Goal: Navigation & Orientation: Find specific page/section

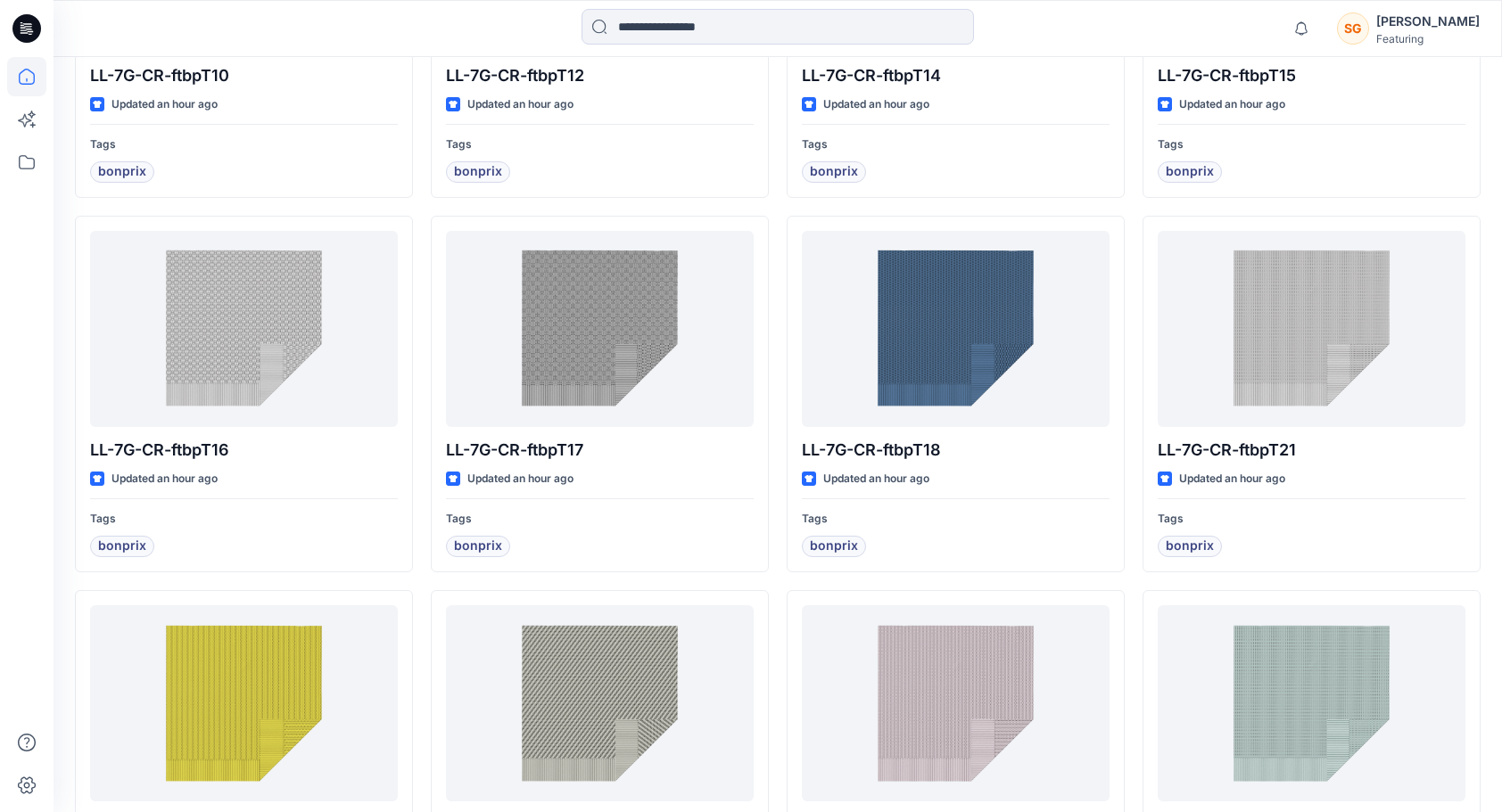
scroll to position [1463, 0]
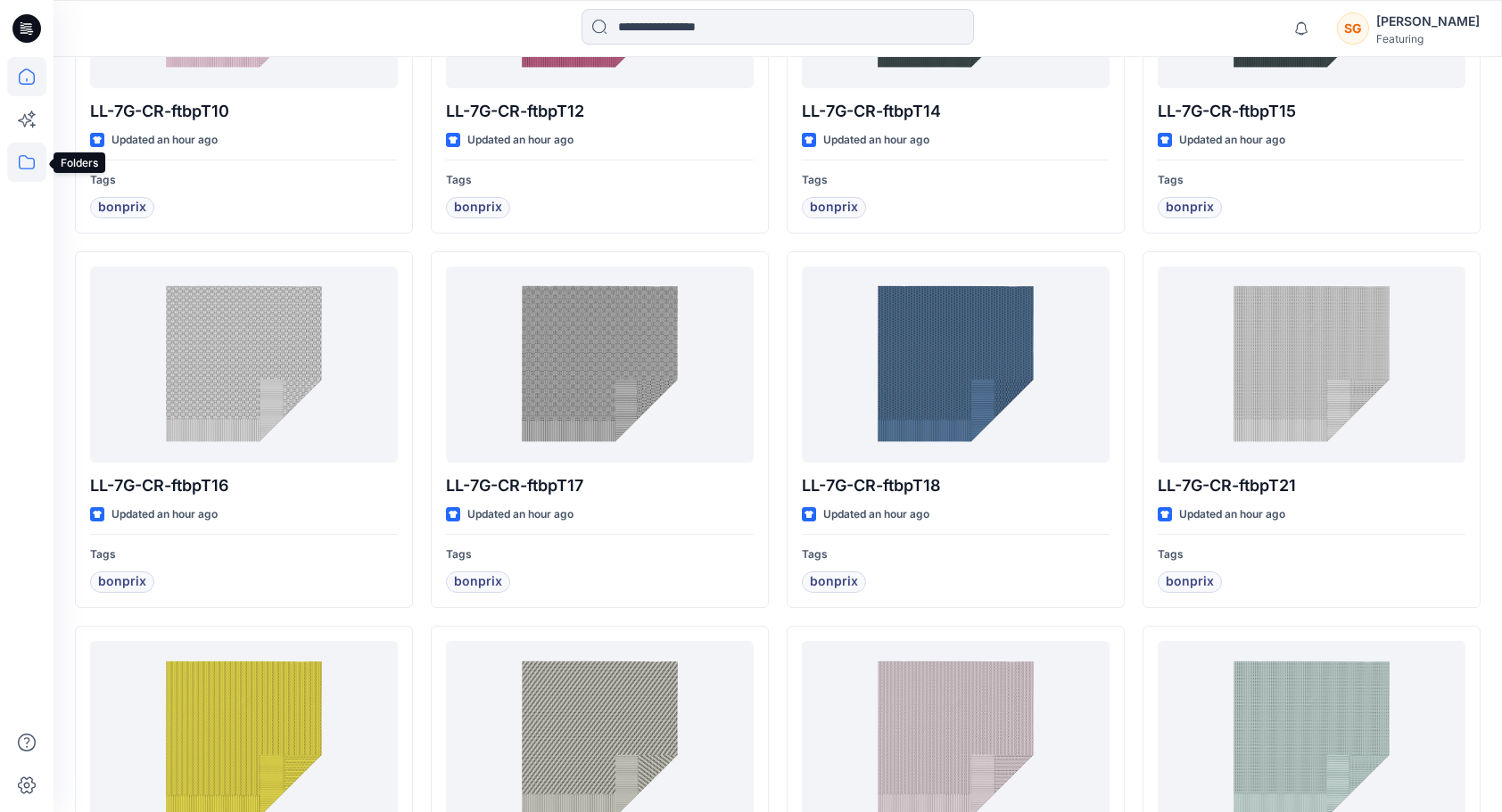
click at [25, 160] on icon at bounding box center [27, 162] width 40 height 40
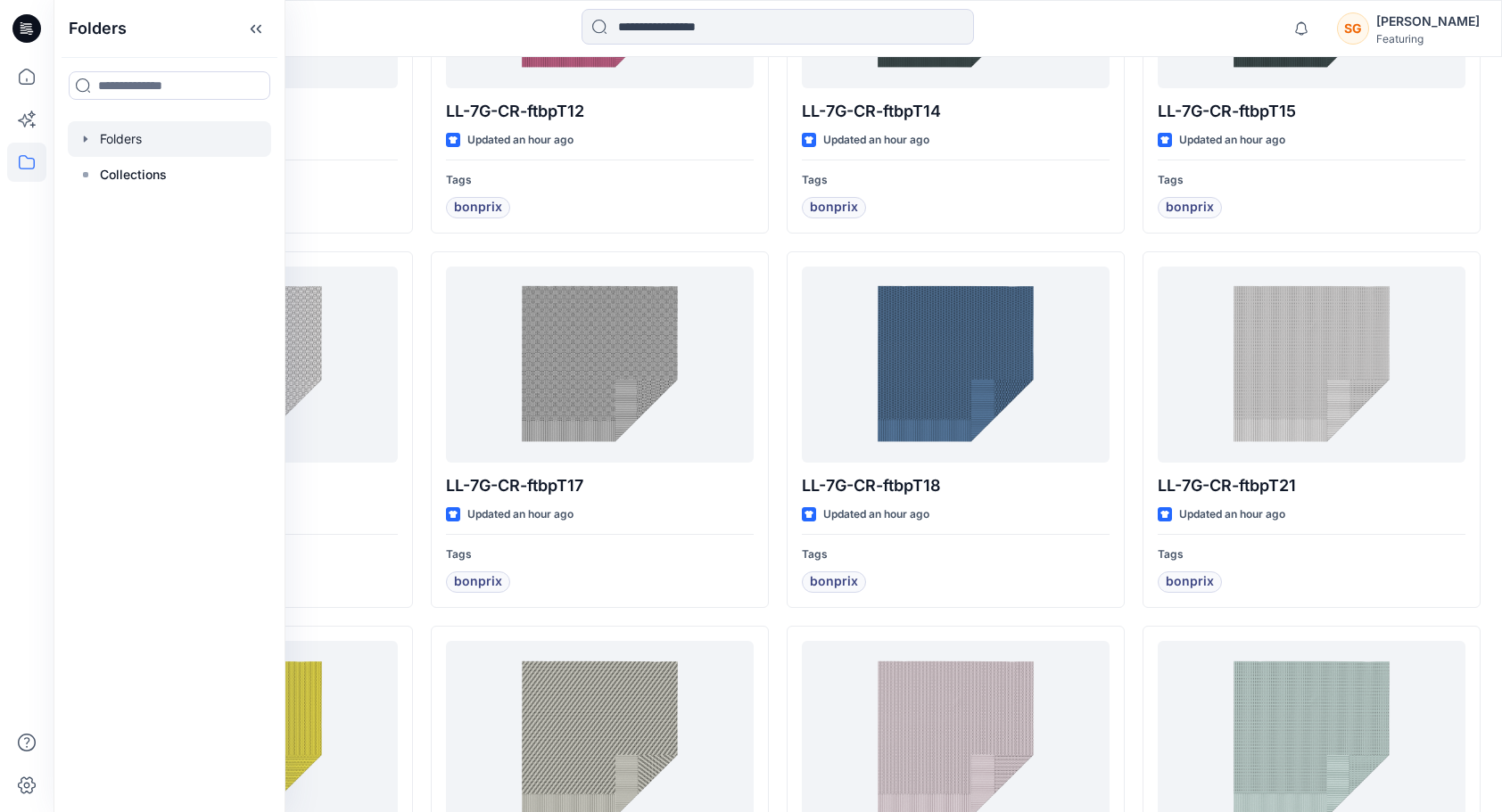
click at [151, 142] on div at bounding box center [170, 139] width 204 height 36
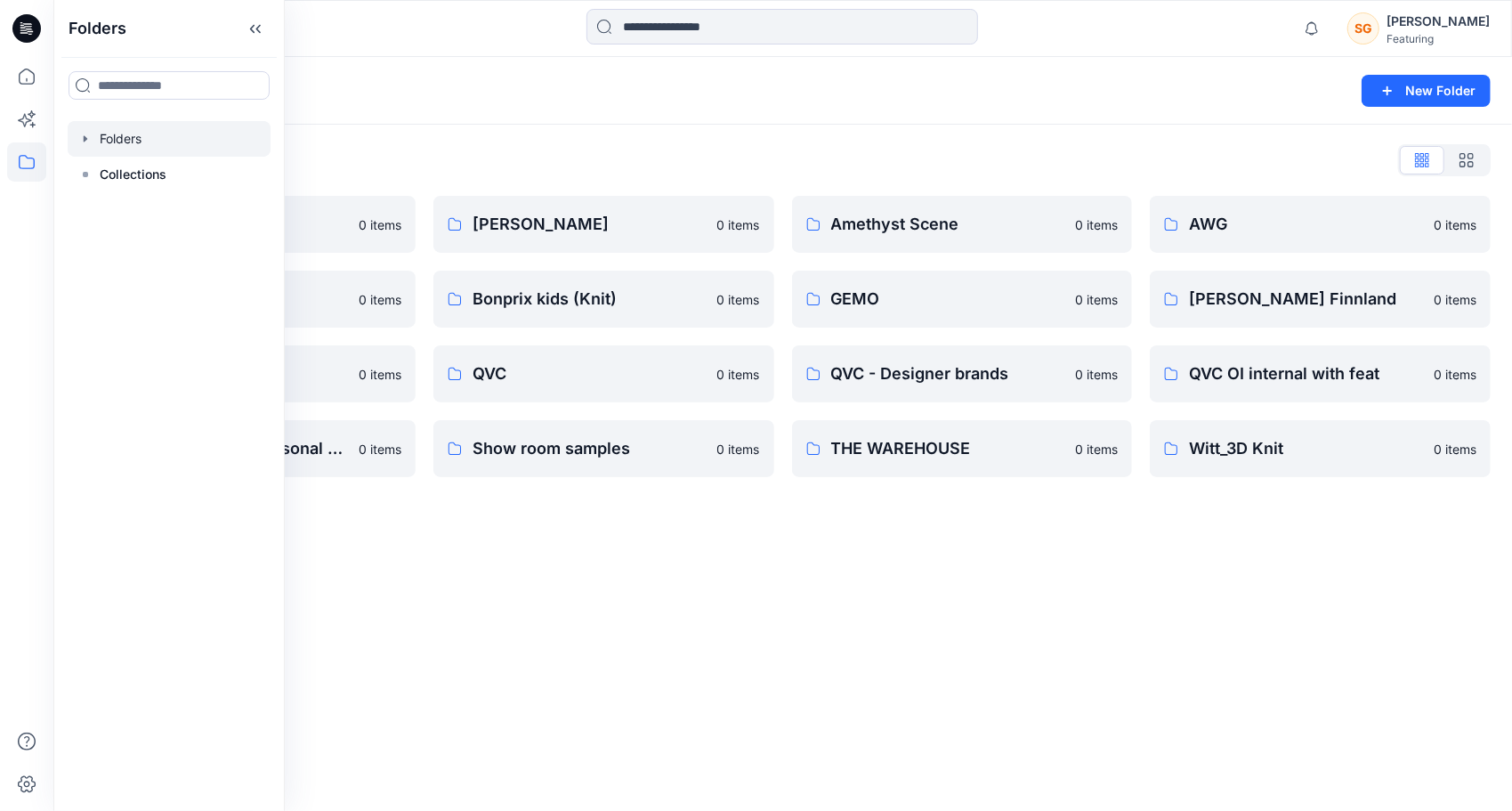
click at [686, 666] on div "Folders New Folder Folders List 3D Knit asset 0 items Basic patterns 0 items Li…" at bounding box center [782, 434] width 1459 height 754
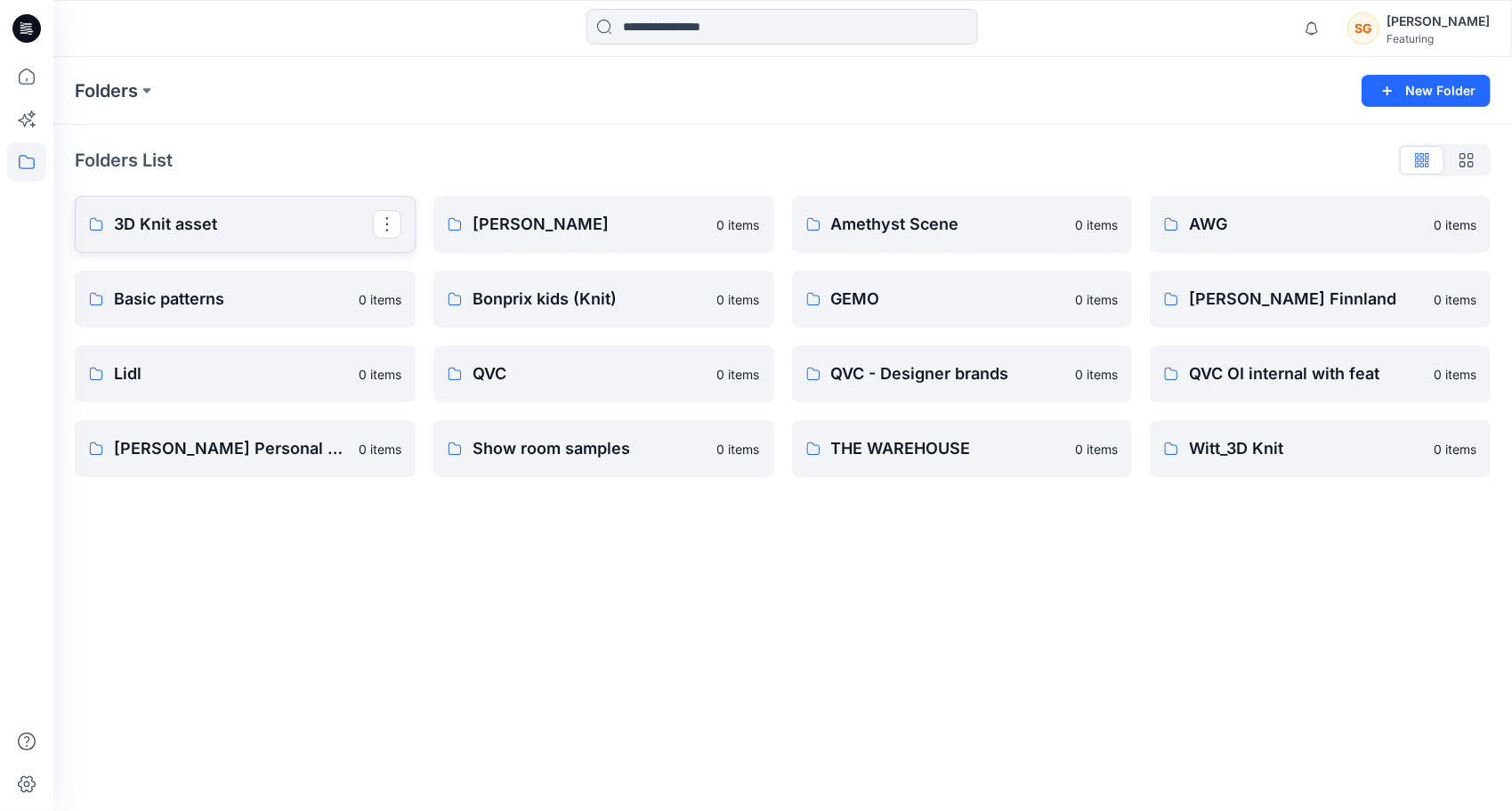
click at [269, 223] on p "3D Knit asset" at bounding box center [243, 224] width 259 height 25
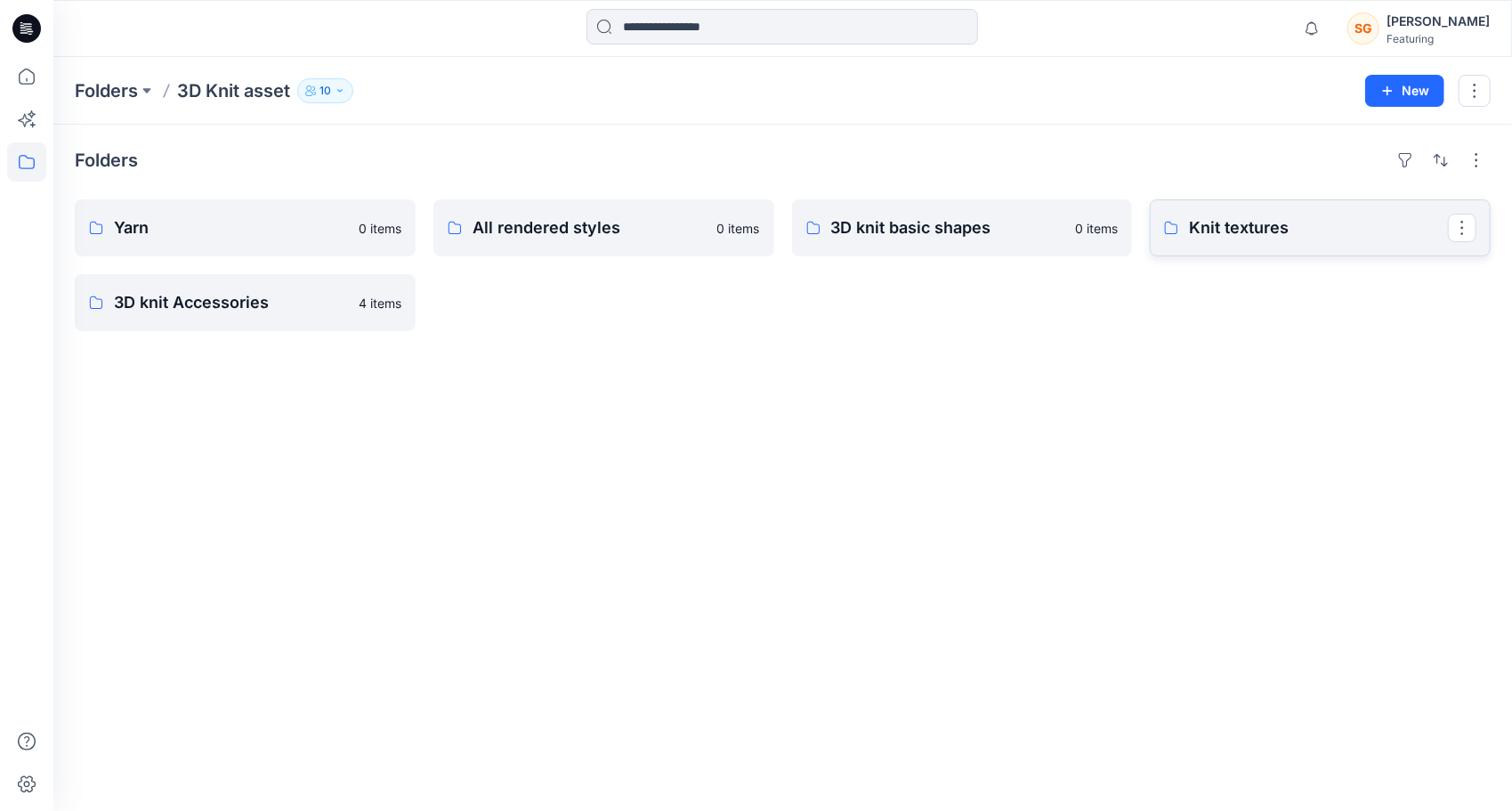
click at [1275, 235] on p "Knit textures" at bounding box center [1318, 227] width 259 height 25
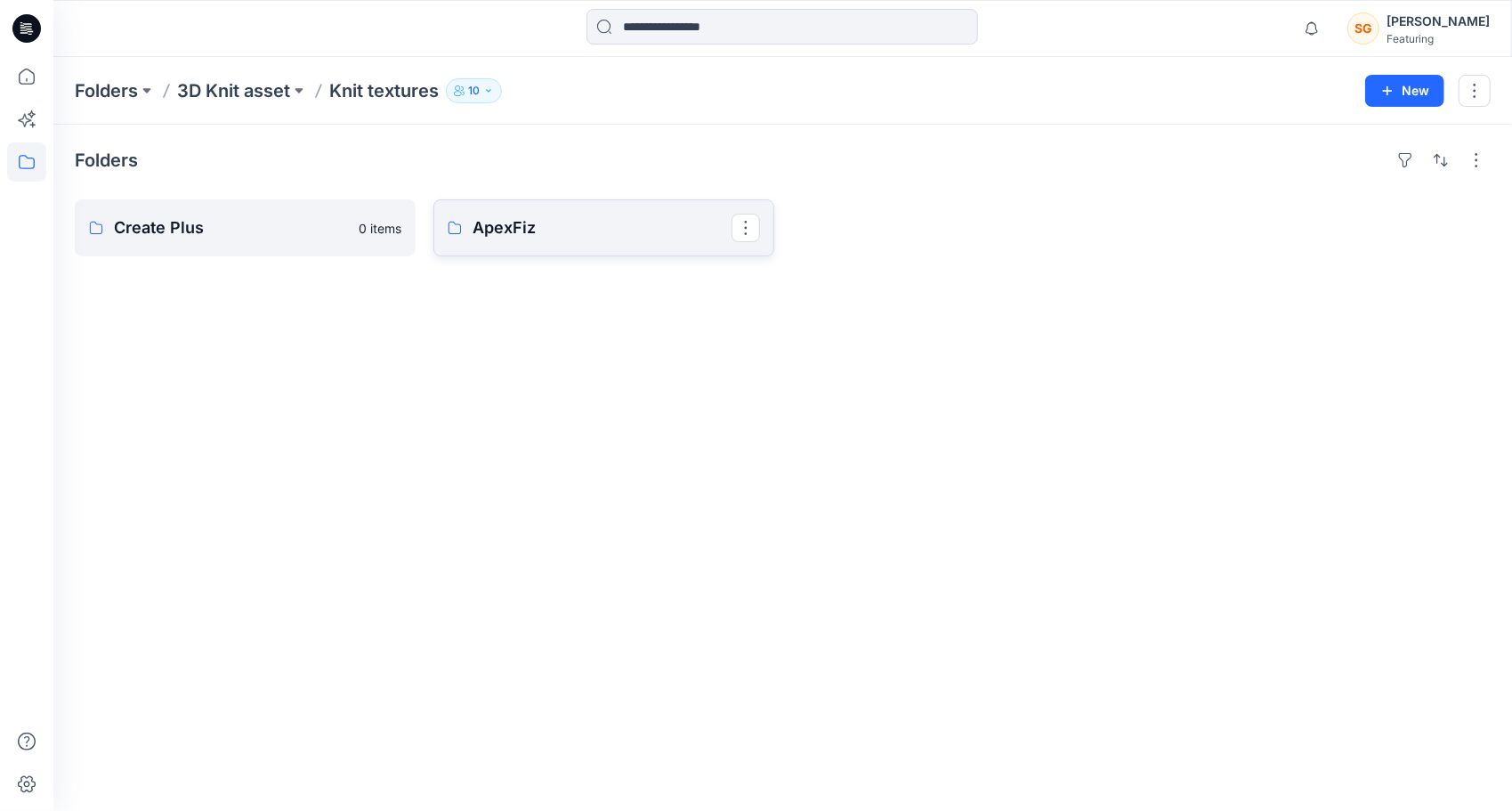
click at [479, 225] on p "ApexFiz" at bounding box center [602, 227] width 259 height 25
click at [208, 225] on p "5-7GG" at bounding box center [243, 227] width 259 height 25
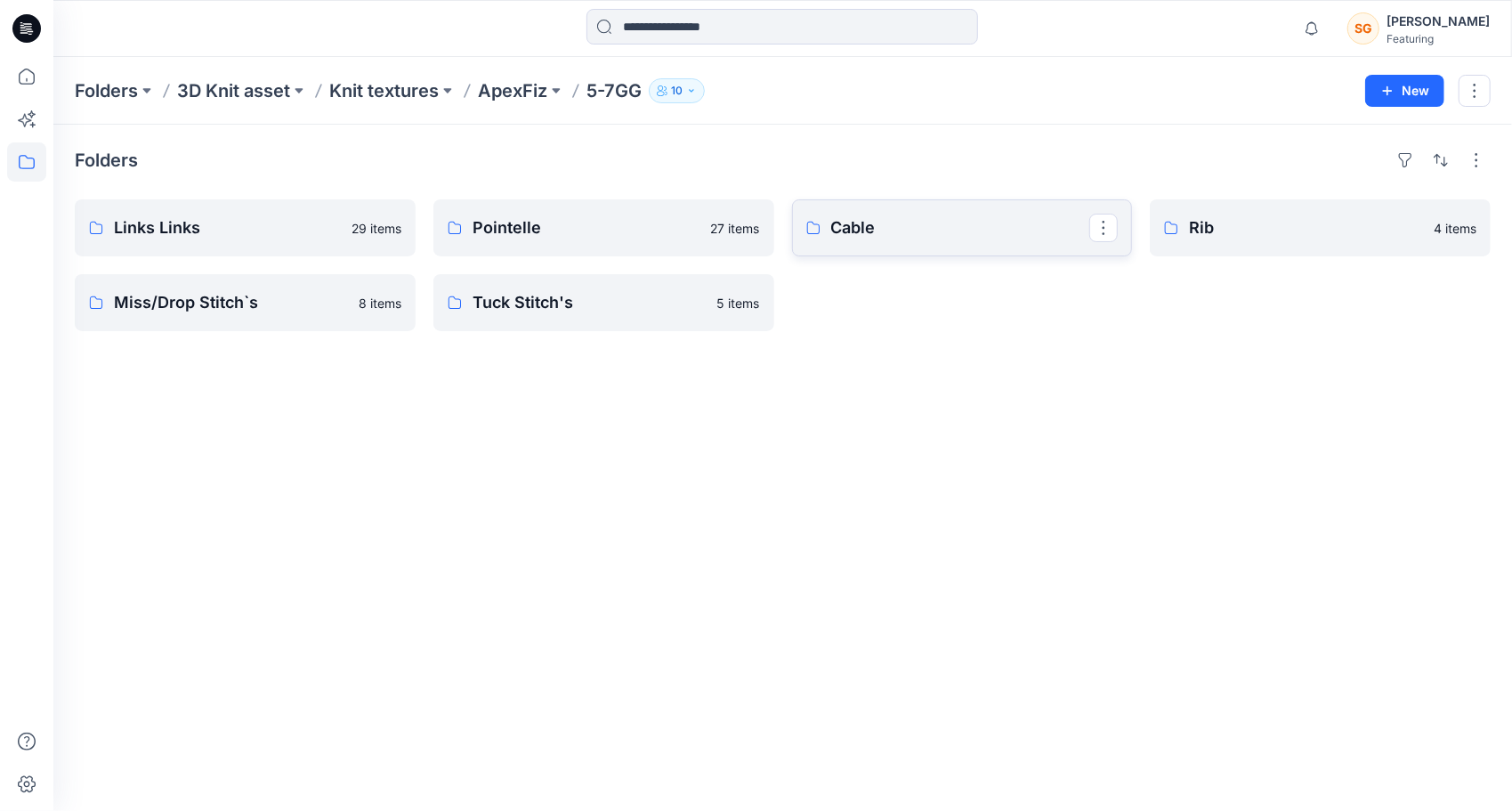
click at [940, 220] on p "Cable" at bounding box center [960, 227] width 259 height 25
